Goal: Task Accomplishment & Management: Manage account settings

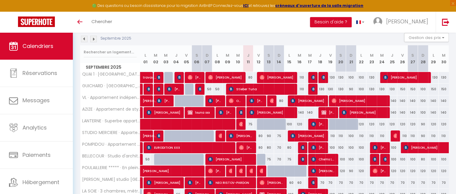
scroll to position [58, 0]
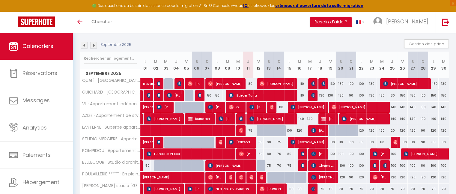
click at [250, 84] on div "80" at bounding box center [248, 83] width 10 height 11
type input "80"
type input "Jeu 11 Septembre 2025"
type input "Ven 12 Septembre 2025"
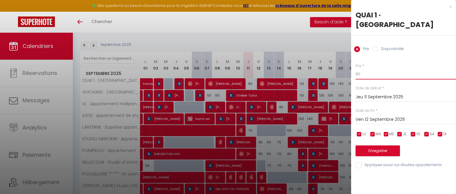
click at [365, 77] on input "80" at bounding box center [406, 74] width 100 height 11
type input "8"
type input "70"
click at [372, 154] on button "Enregistrer" at bounding box center [378, 150] width 44 height 11
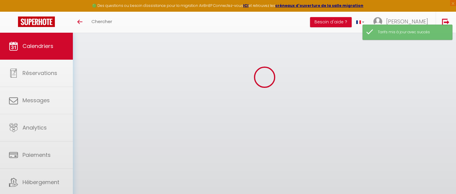
scroll to position [32, 0]
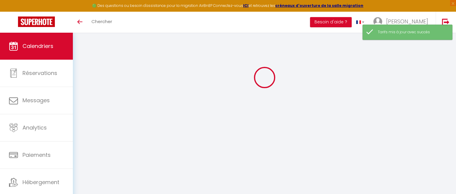
select select
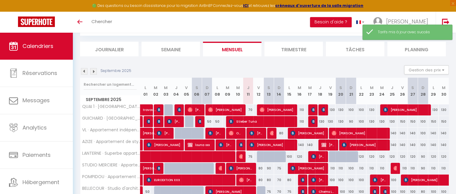
scroll to position [58, 0]
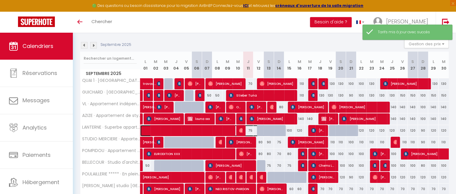
click at [251, 130] on span at bounding box center [209, 130] width 124 height 11
select select "OK"
select select "0"
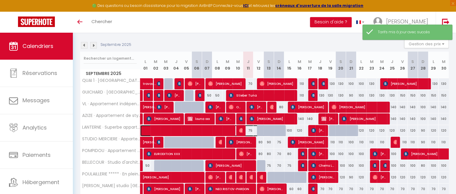
select select "1"
select select
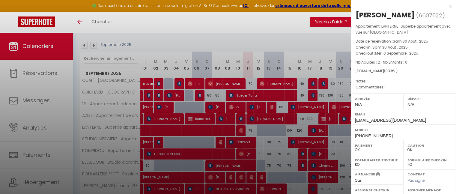
click at [446, 7] on div "x" at bounding box center [401, 6] width 100 height 7
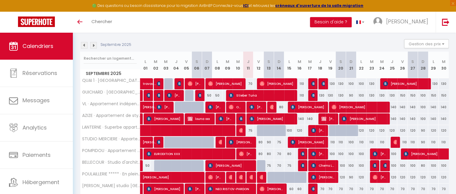
click at [403, 129] on div "120" at bounding box center [402, 130] width 10 height 11
type input "120"
type input "Ven 26 Septembre 2025"
type input "Sam 27 Septembre 2025"
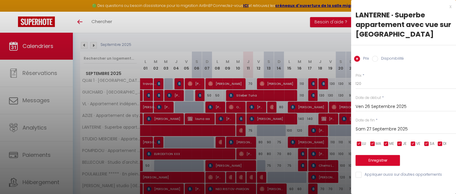
click at [362, 110] on input "Ven 26 Septembre 2025" at bounding box center [406, 107] width 100 height 8
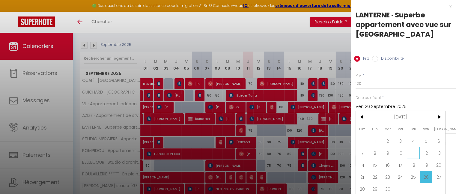
click at [410, 151] on span "11" at bounding box center [413, 153] width 13 height 12
type input "Jeu 11 Septembre 2025"
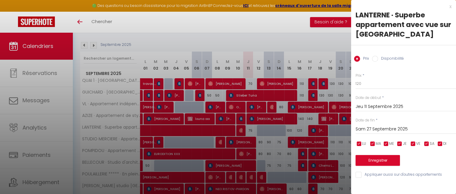
click at [379, 126] on input "Sam 27 Septembre 2025" at bounding box center [406, 129] width 100 height 8
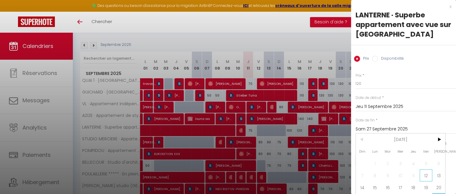
click at [424, 175] on span "12" at bounding box center [426, 175] width 13 height 12
type input "Ven 12 Septembre 2025"
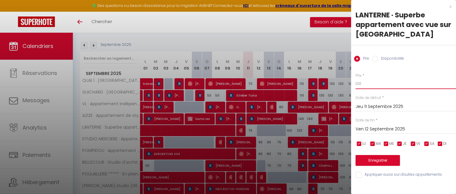
click at [365, 82] on input "120" at bounding box center [406, 83] width 100 height 11
type input "1"
type input "60"
click at [372, 162] on button "Enregistrer" at bounding box center [378, 160] width 44 height 11
